Goal: Information Seeking & Learning: Learn about a topic

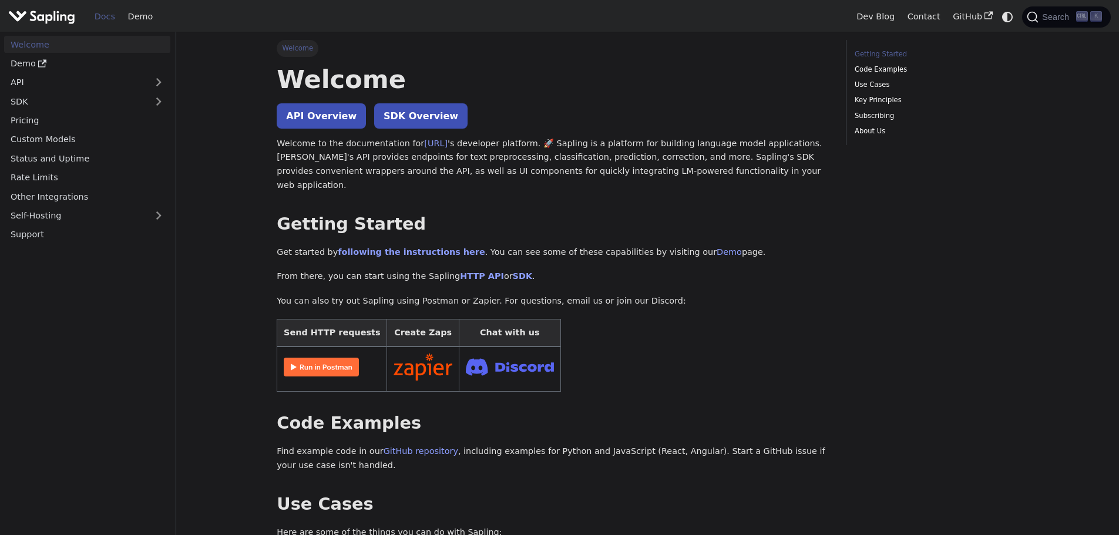
click at [312, 358] on img at bounding box center [321, 367] width 75 height 19
click at [716, 247] on link "Demo" at bounding box center [728, 251] width 25 height 9
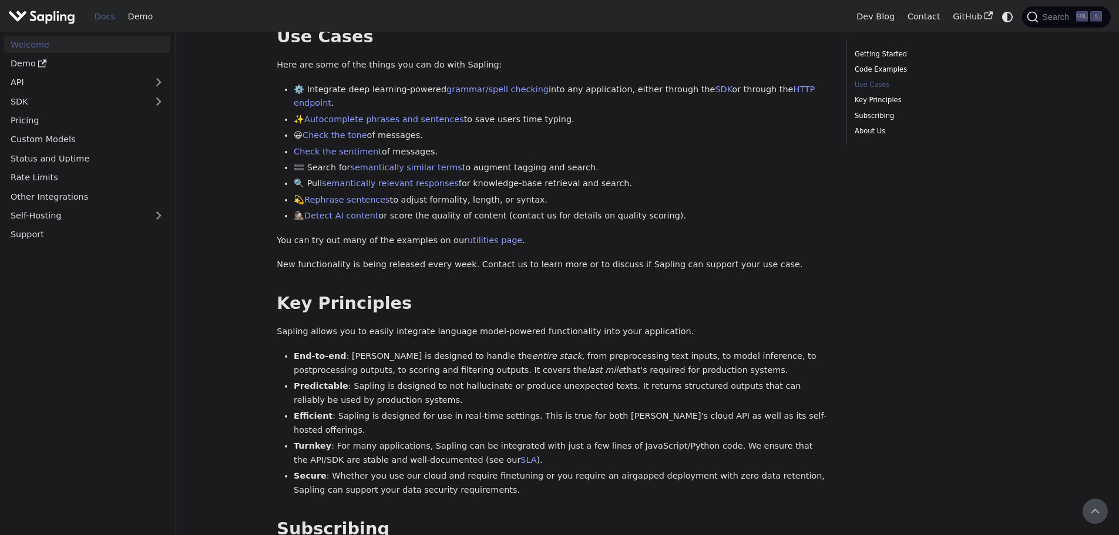
scroll to position [351, 0]
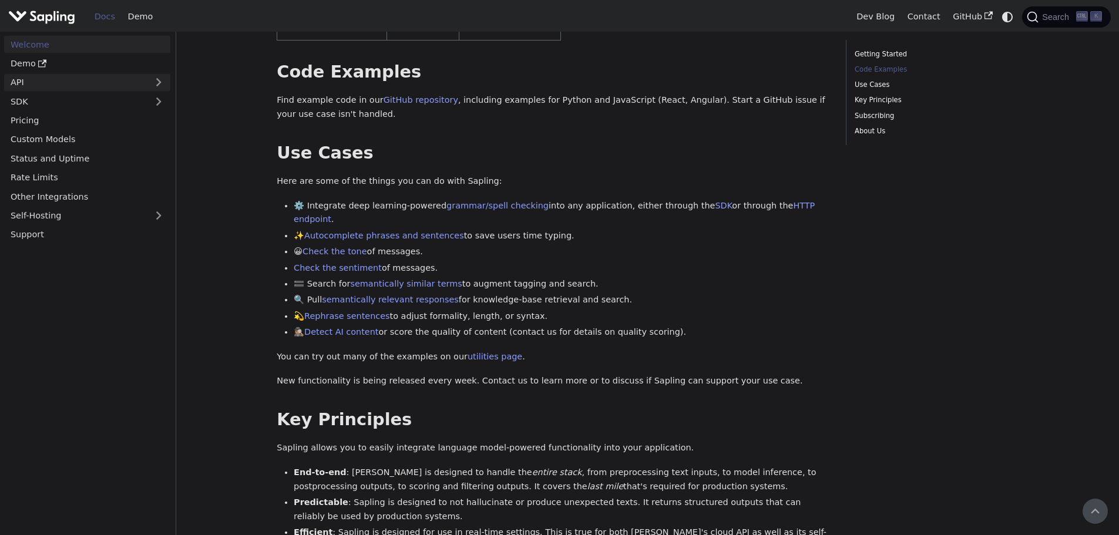
click at [20, 80] on link "API" at bounding box center [75, 82] width 143 height 17
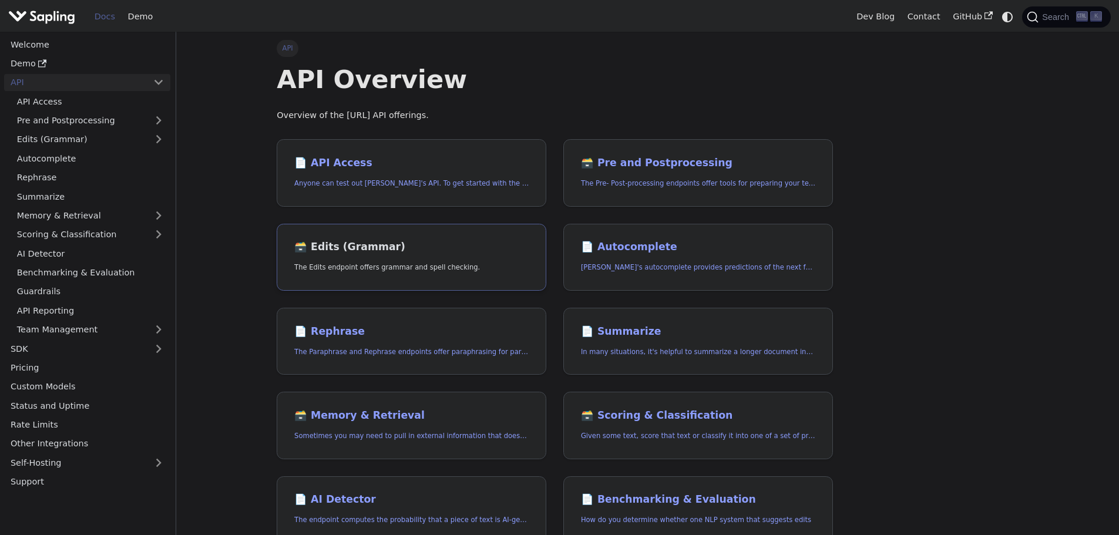
click at [326, 253] on h2 "🗃️ Edits (Grammar)" at bounding box center [411, 247] width 234 height 13
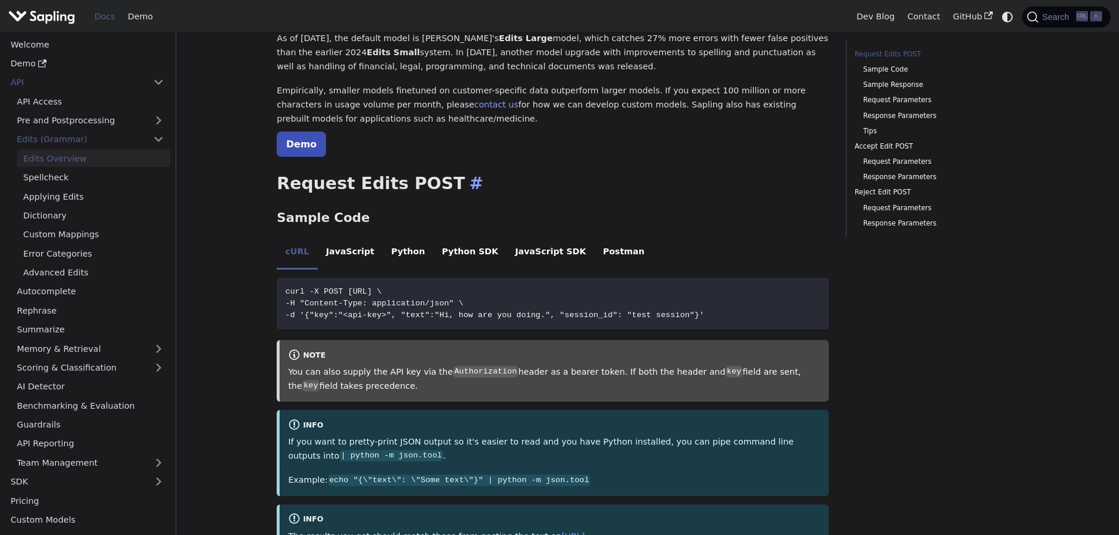
scroll to position [176, 0]
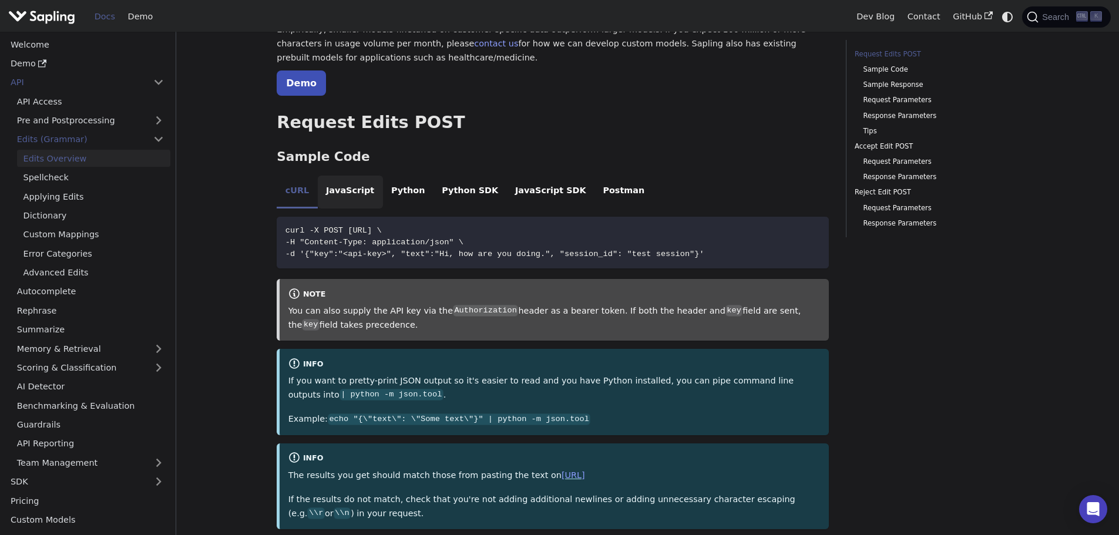
click at [338, 190] on li "JavaScript" at bounding box center [350, 192] width 65 height 33
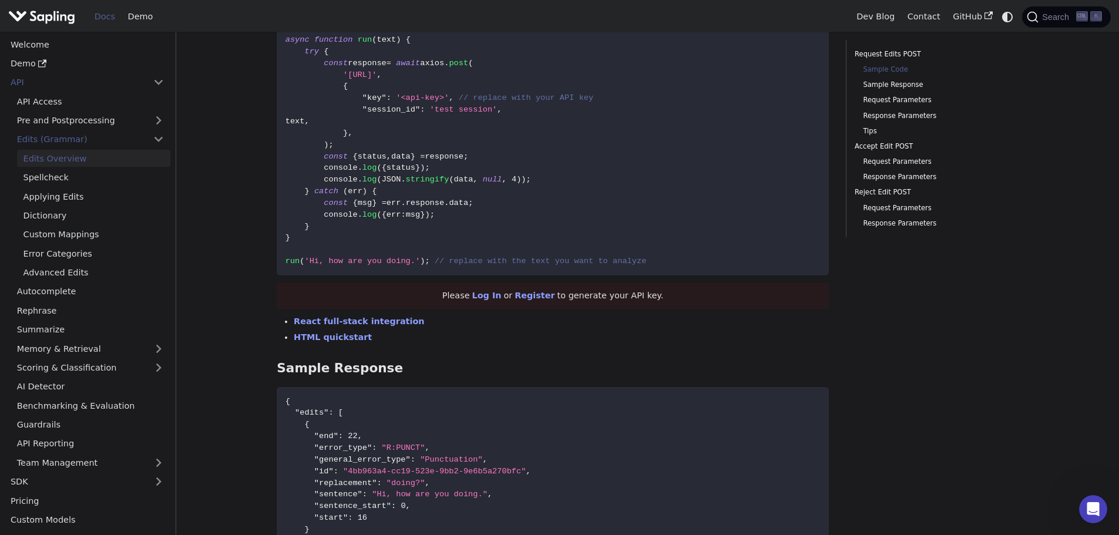
scroll to position [411, 0]
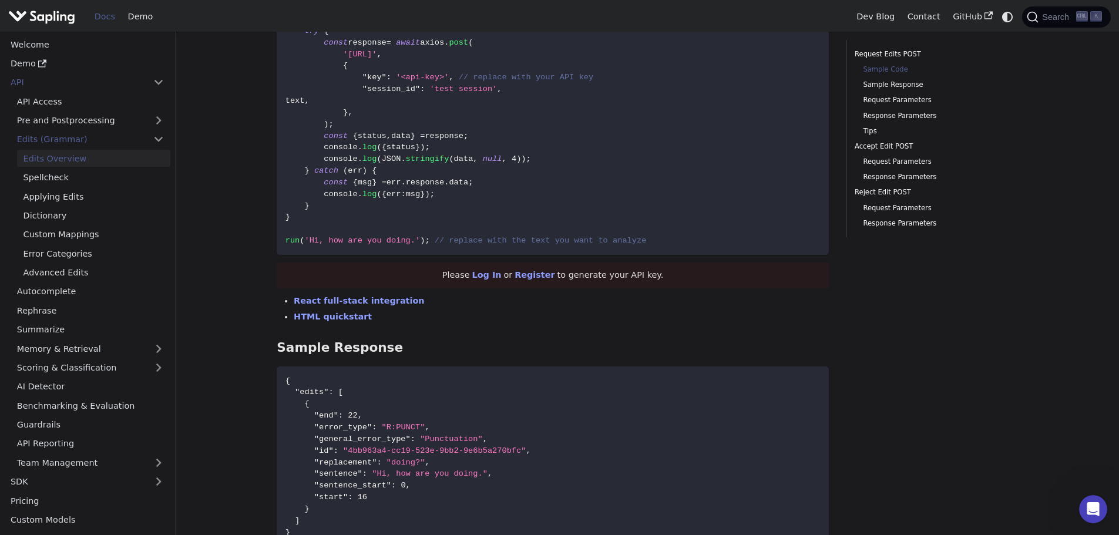
click at [356, 240] on span "'Hi, how are you doing.'" at bounding box center [362, 240] width 116 height 9
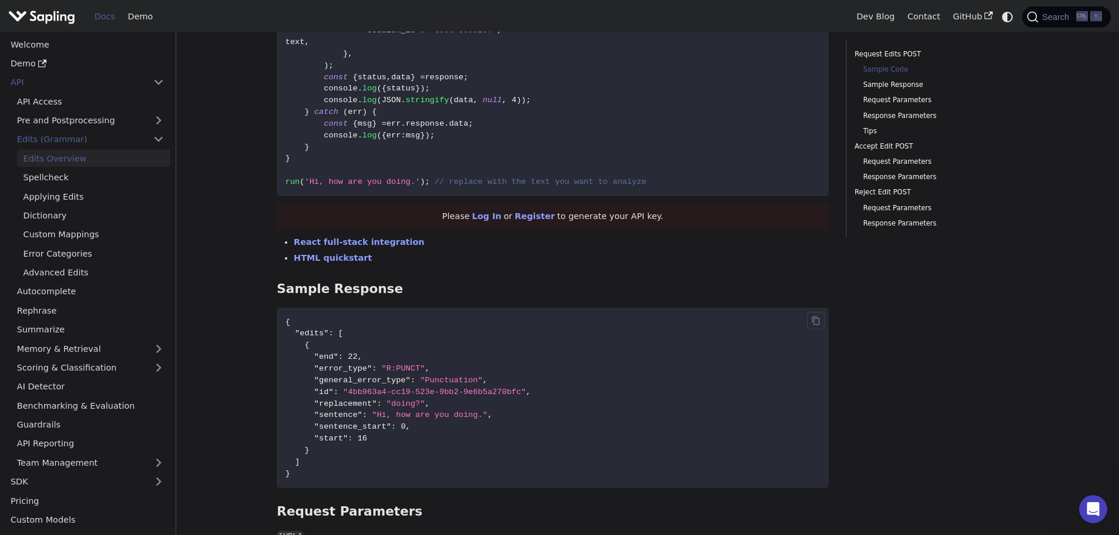
scroll to position [528, 0]
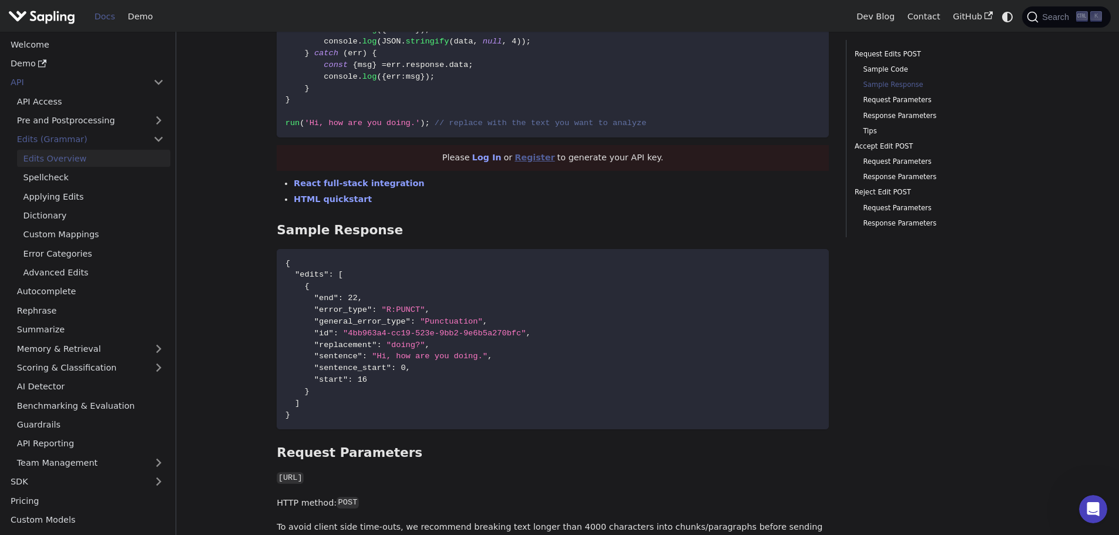
click at [533, 155] on link "Register" at bounding box center [534, 157] width 40 height 9
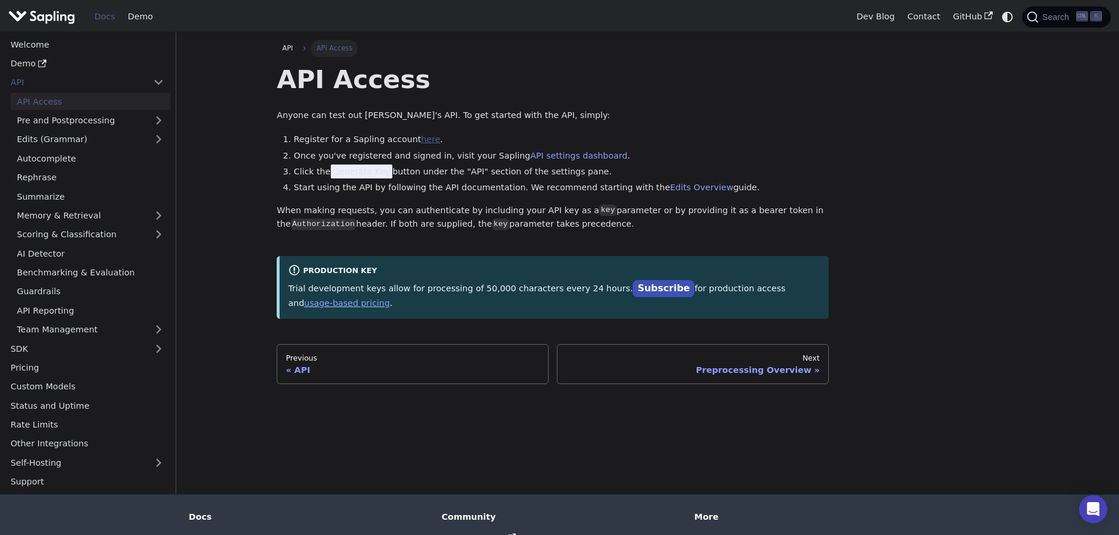
click at [421, 142] on link "here" at bounding box center [430, 138] width 19 height 9
